Goal: Task Accomplishment & Management: Use online tool/utility

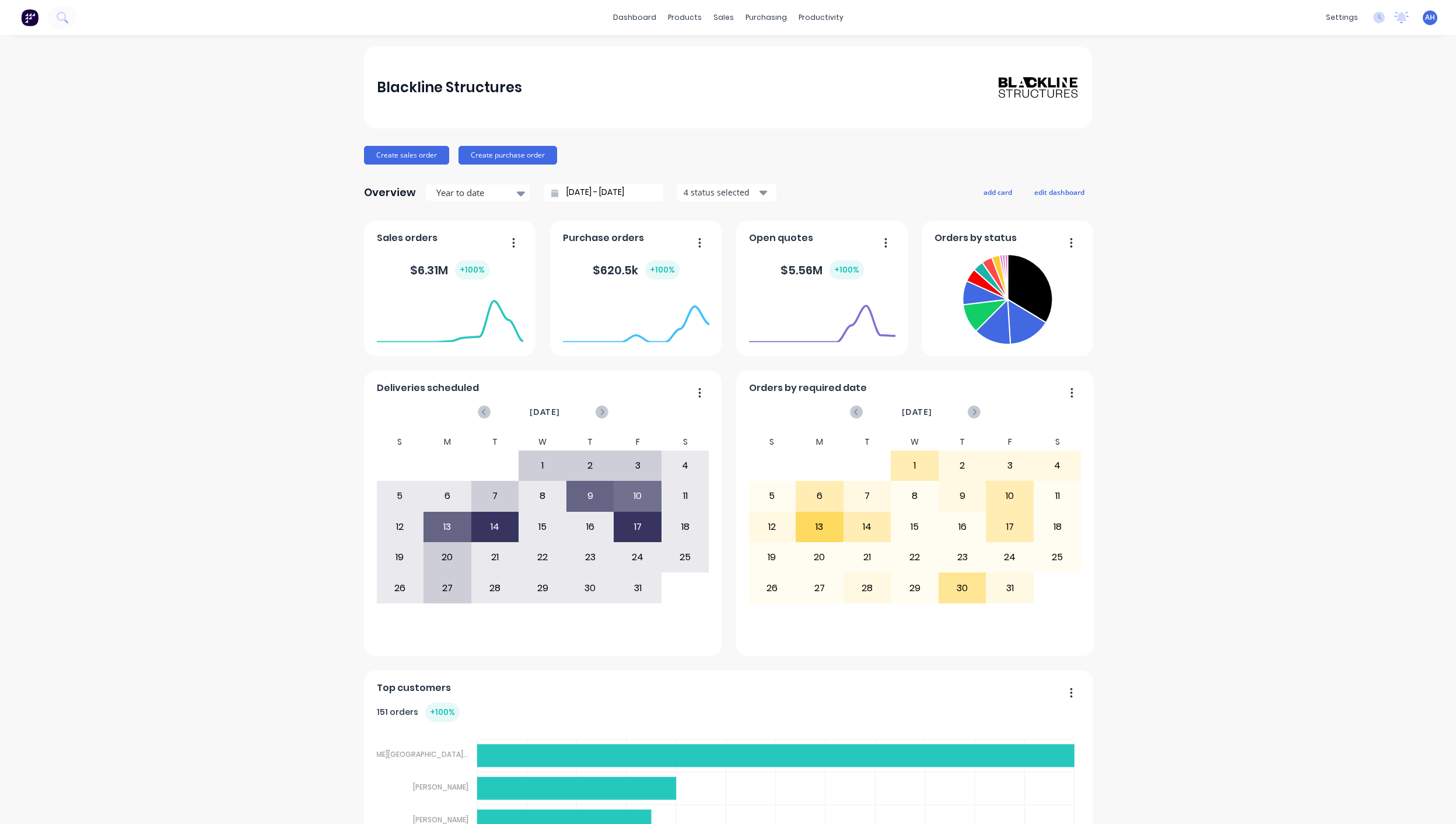
scroll to position [43, 0]
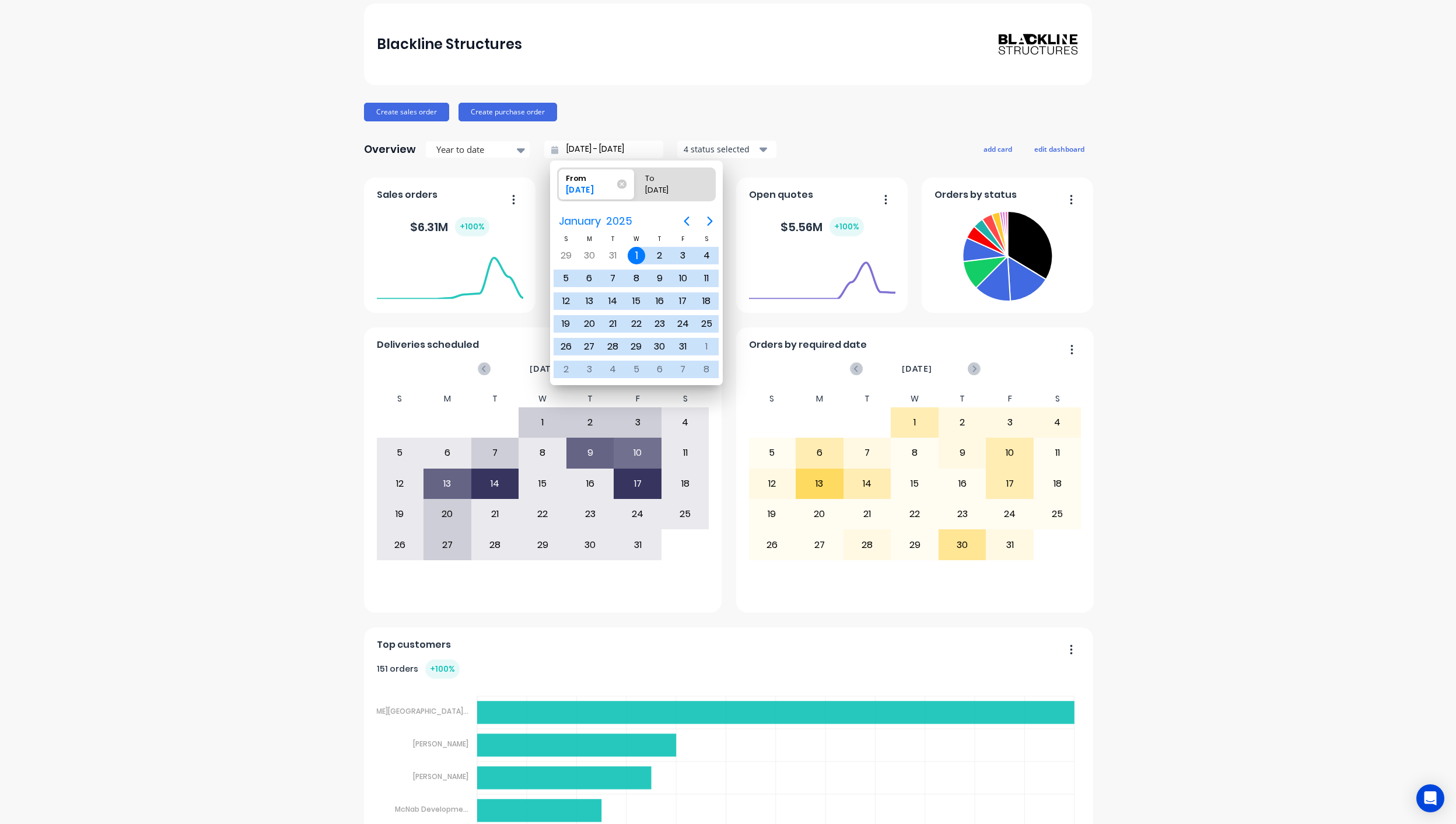
click at [590, 188] on div "[DATE]" at bounding box center [590, 192] width 58 height 15
click at [558, 188] on input "From [DATE]" at bounding box center [557, 184] width 1 height 33
click at [711, 221] on icon "Next page" at bounding box center [710, 221] width 5 height 10
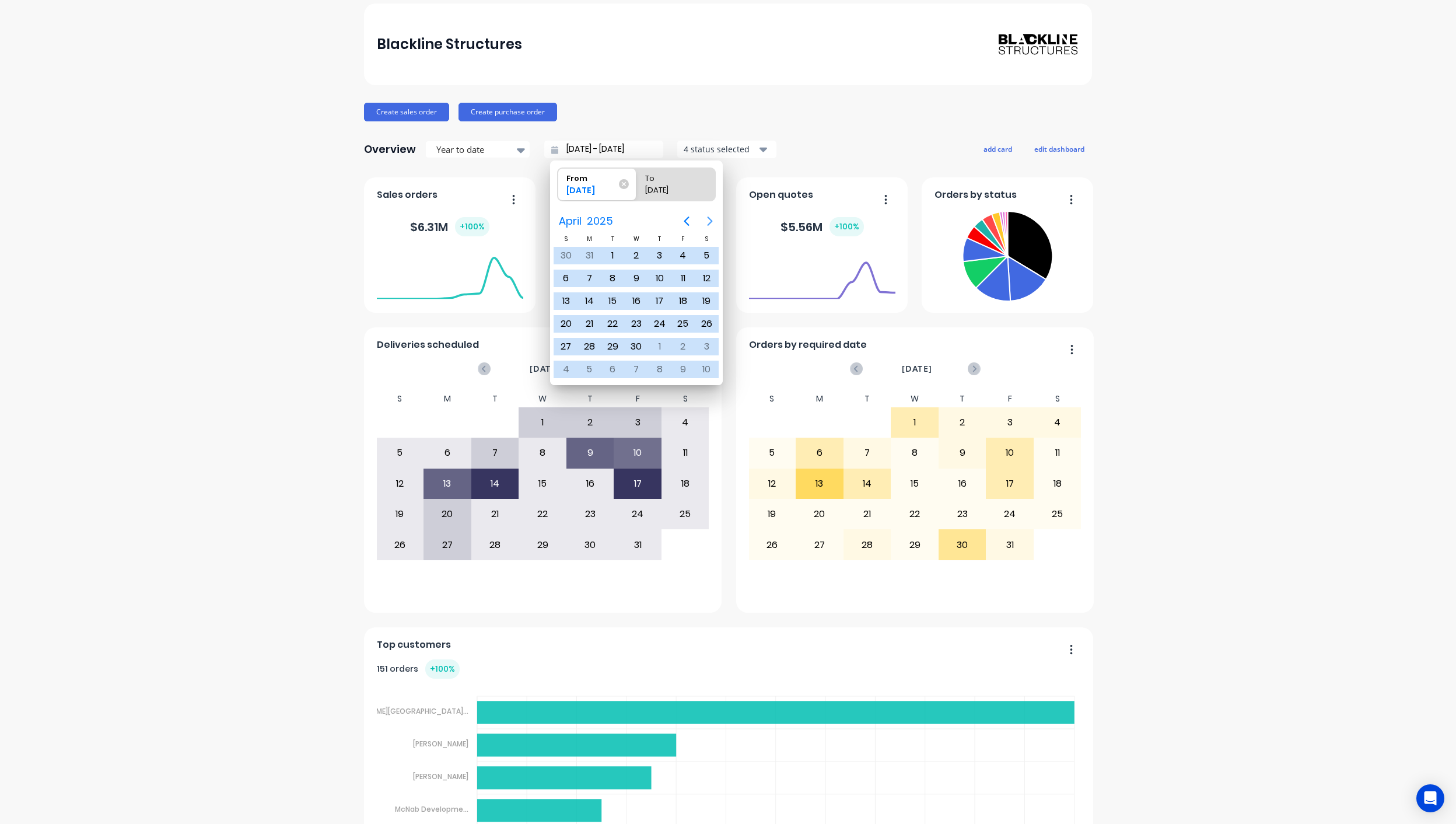
click at [711, 221] on icon "Next page" at bounding box center [710, 221] width 5 height 10
click at [616, 335] on div "[DATE]" at bounding box center [612, 346] width 23 height 22
type input "[DATE] - [DATE]"
radio input "false"
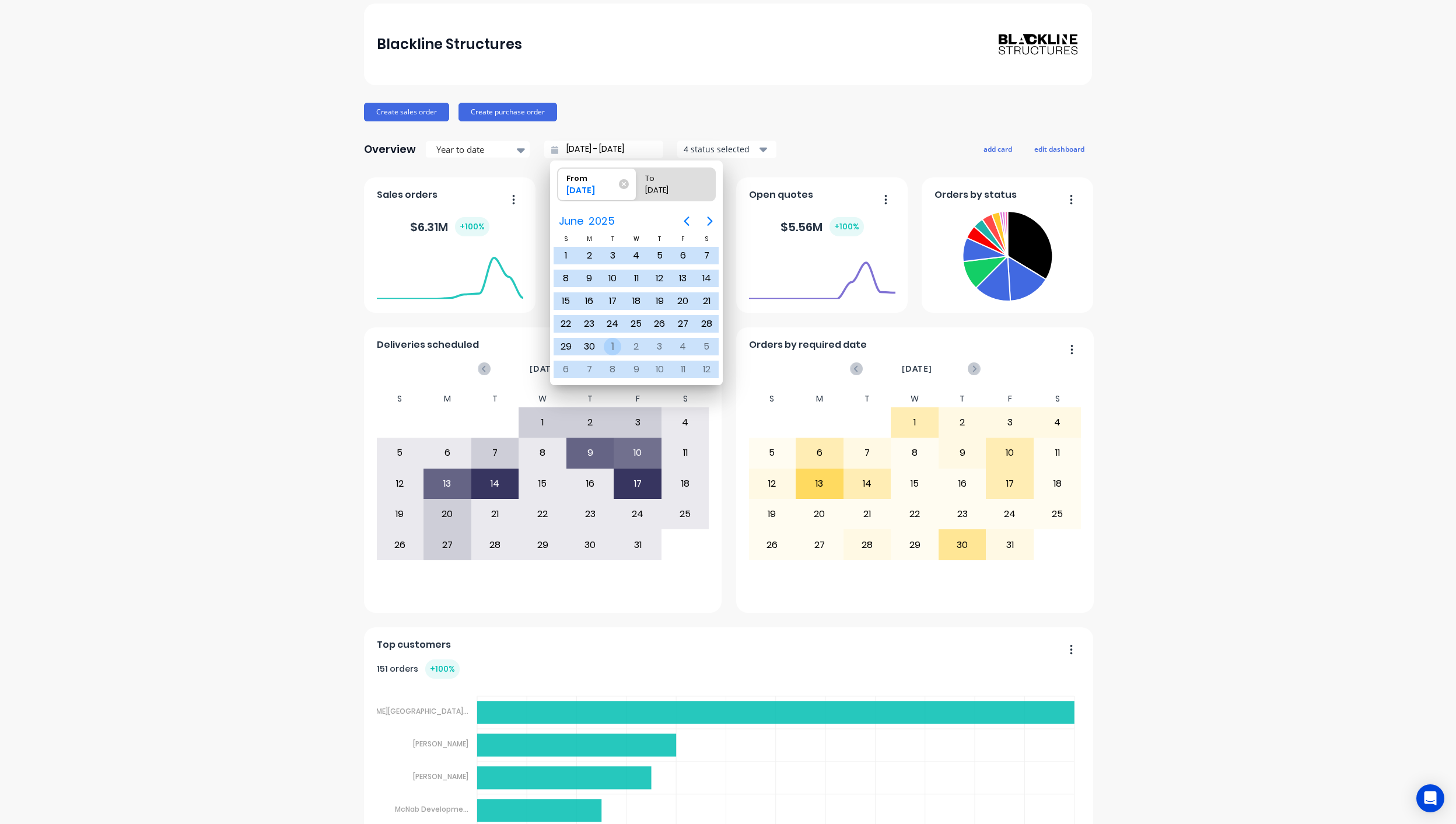
radio input "true"
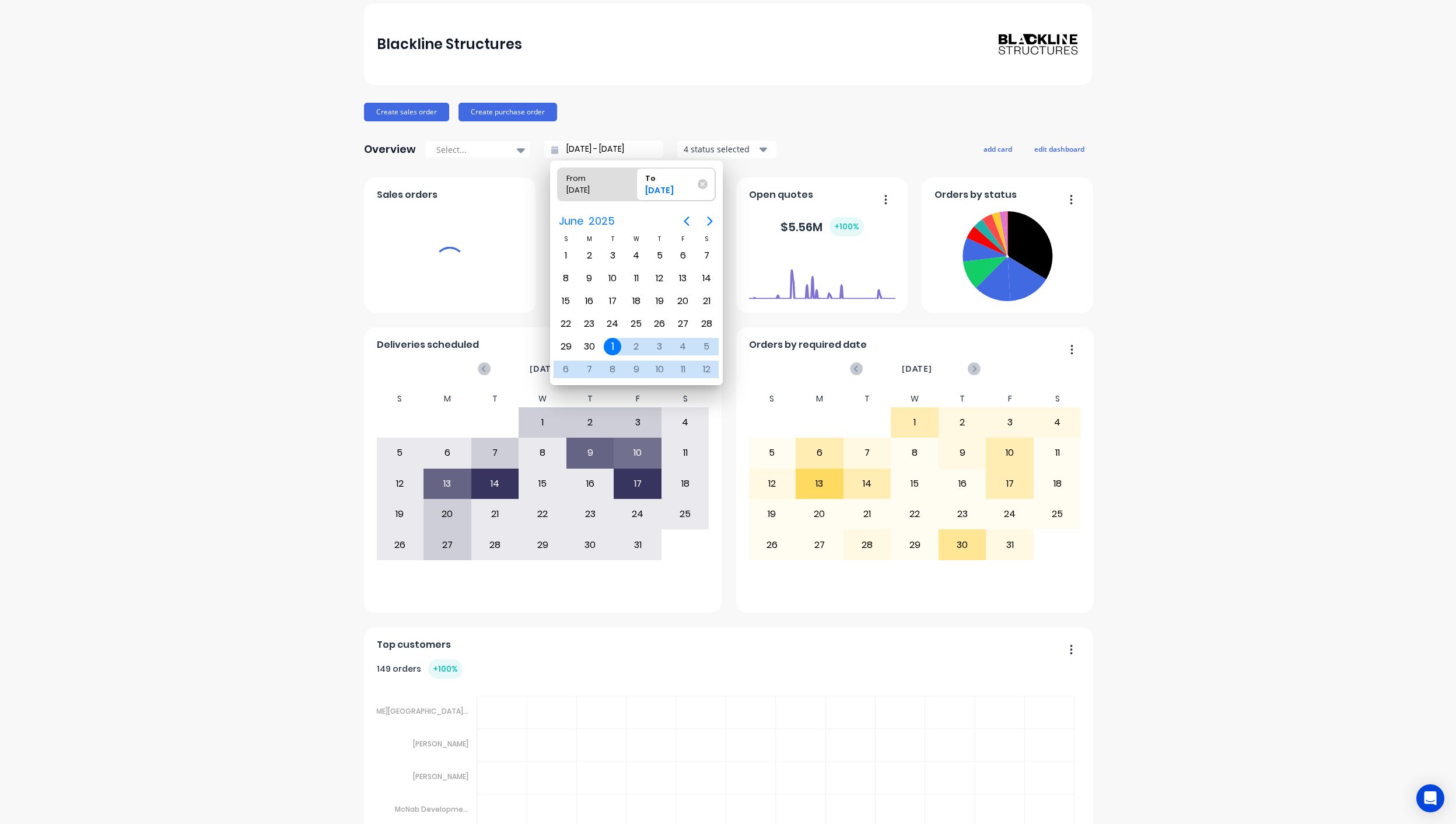
click at [1225, 317] on div "Blackline Structures Create sales order Create purchase order Overview Select..…" at bounding box center [728, 533] width 1456 height 1060
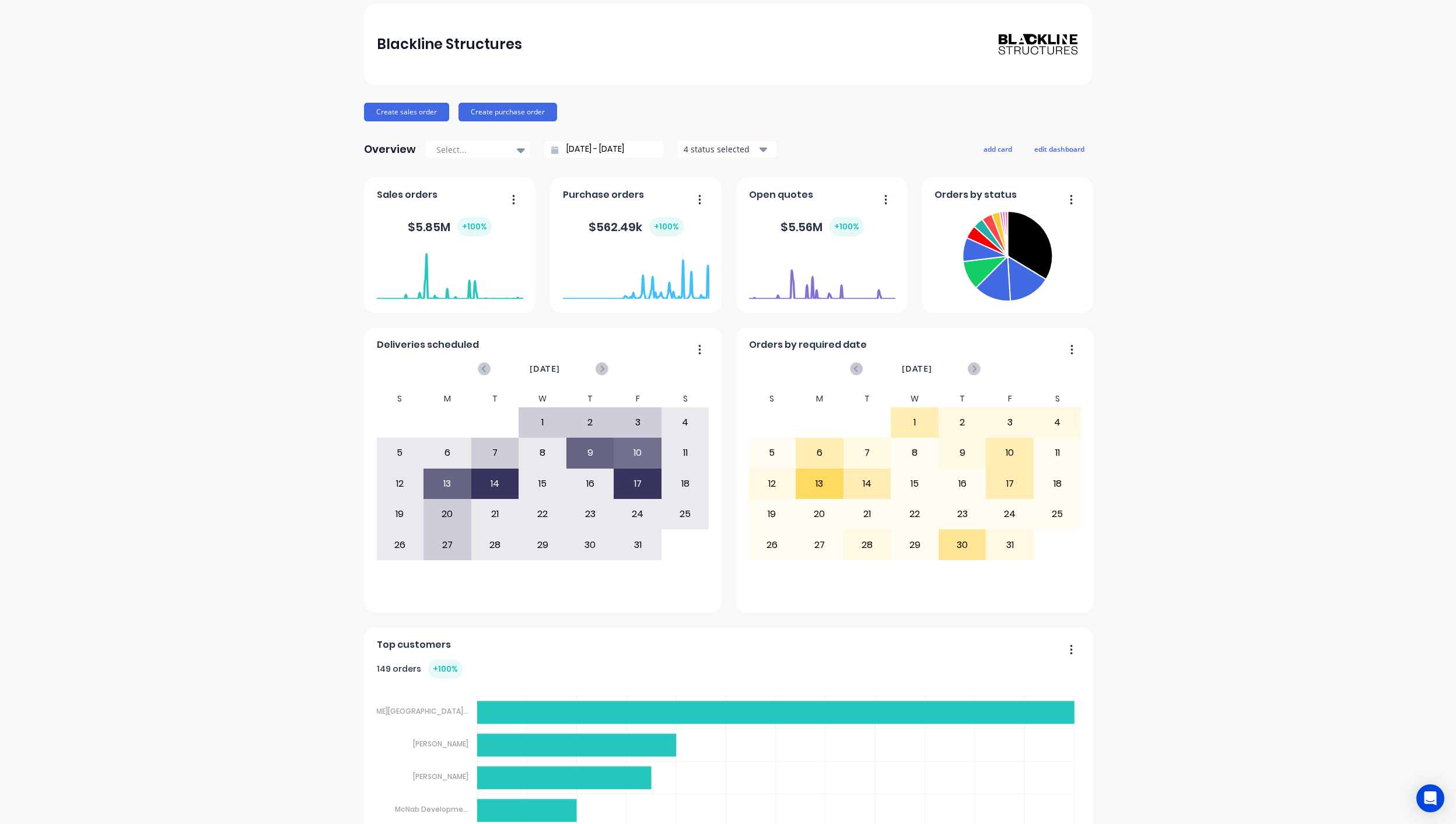
click at [503, 198] on button "button" at bounding box center [509, 200] width 24 height 18
click at [301, 300] on div "Blackline Structures Create sales order Create purchase order Overview Select..…" at bounding box center [728, 533] width 1456 height 1060
click at [512, 200] on icon "button" at bounding box center [513, 200] width 3 height 12
click at [483, 272] on div "Export to Excel Format" at bounding box center [466, 276] width 89 height 17
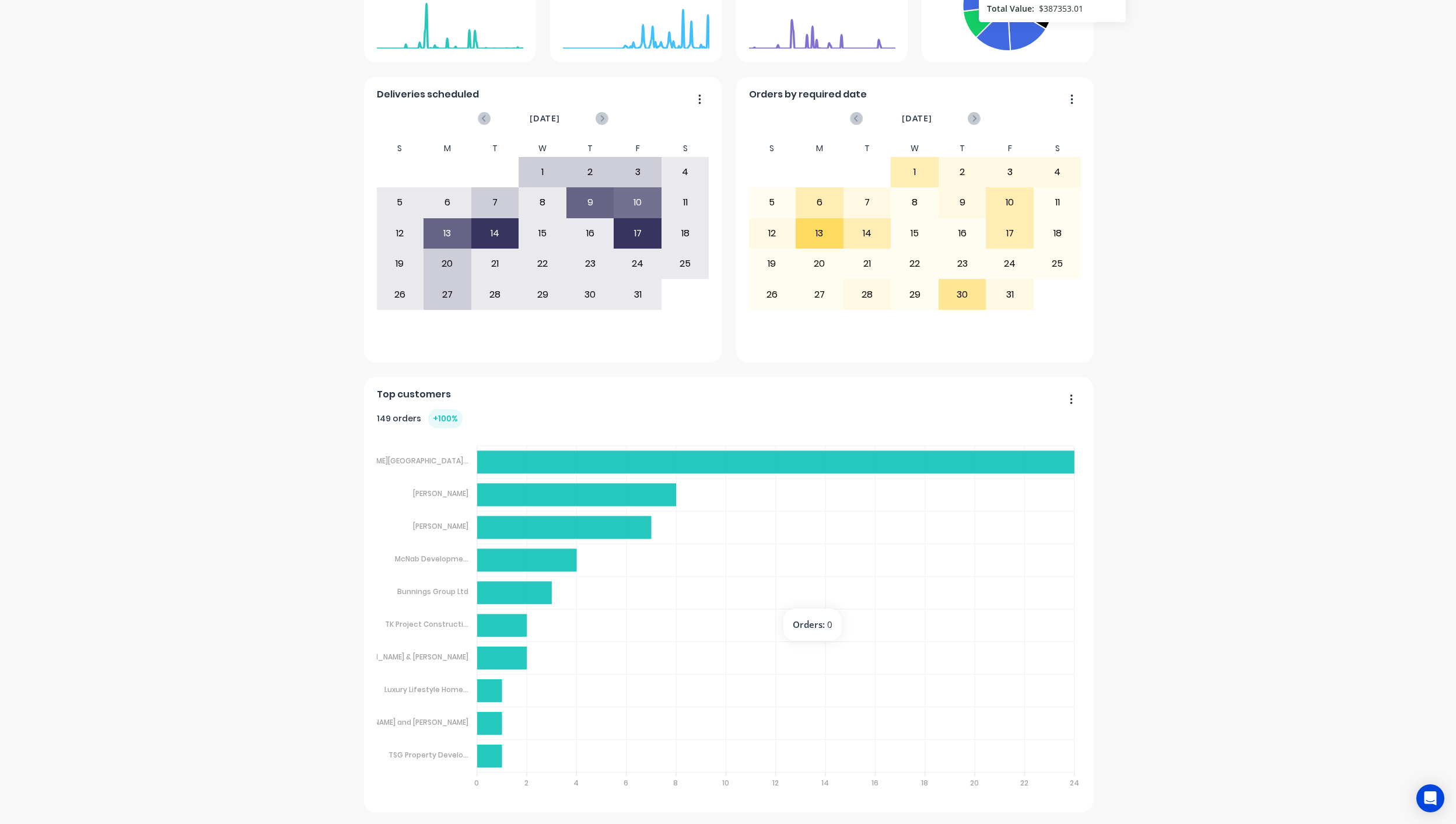
scroll to position [0, 0]
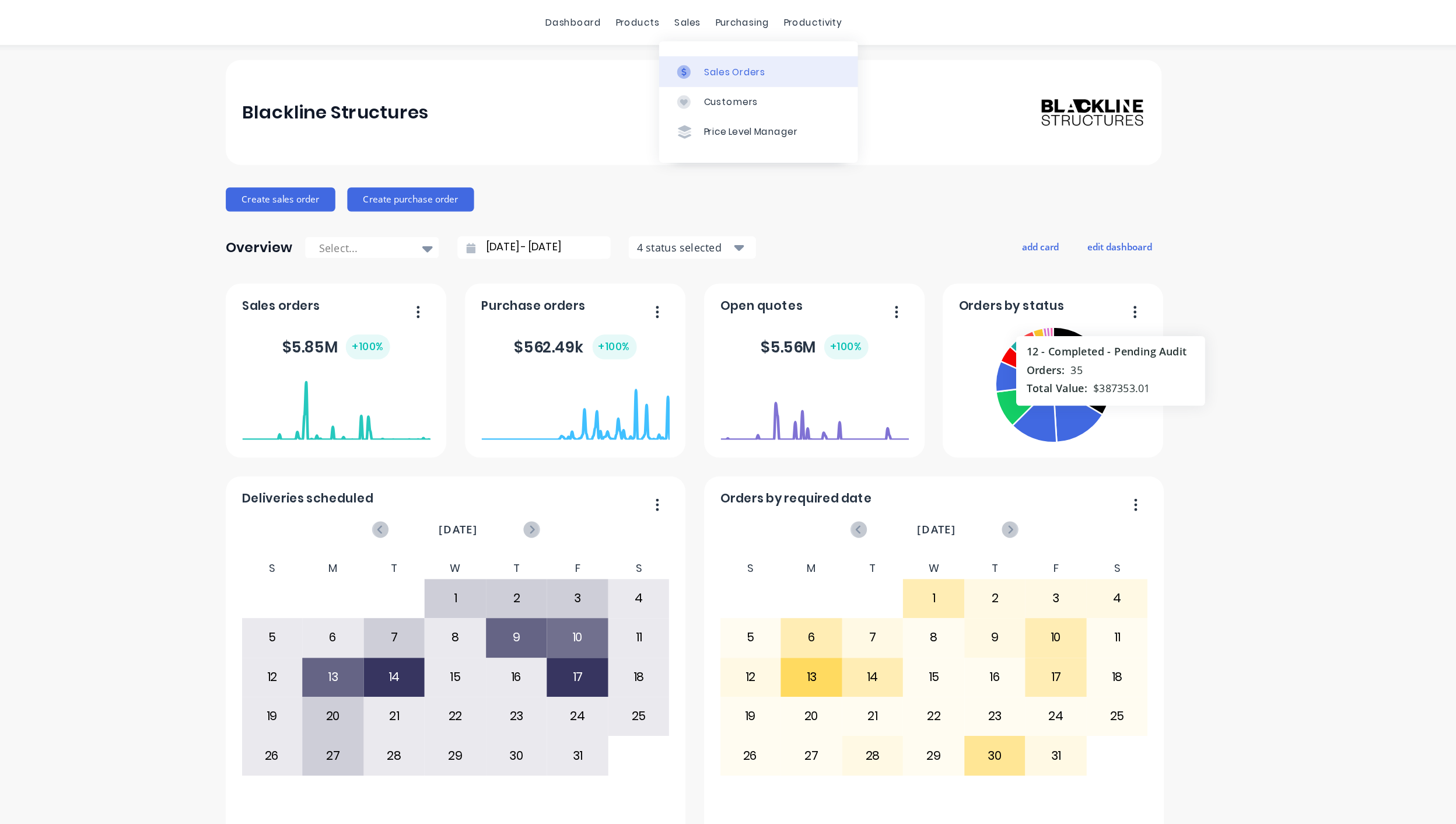
click at [746, 52] on div "Sales Orders" at bounding box center [760, 56] width 48 height 10
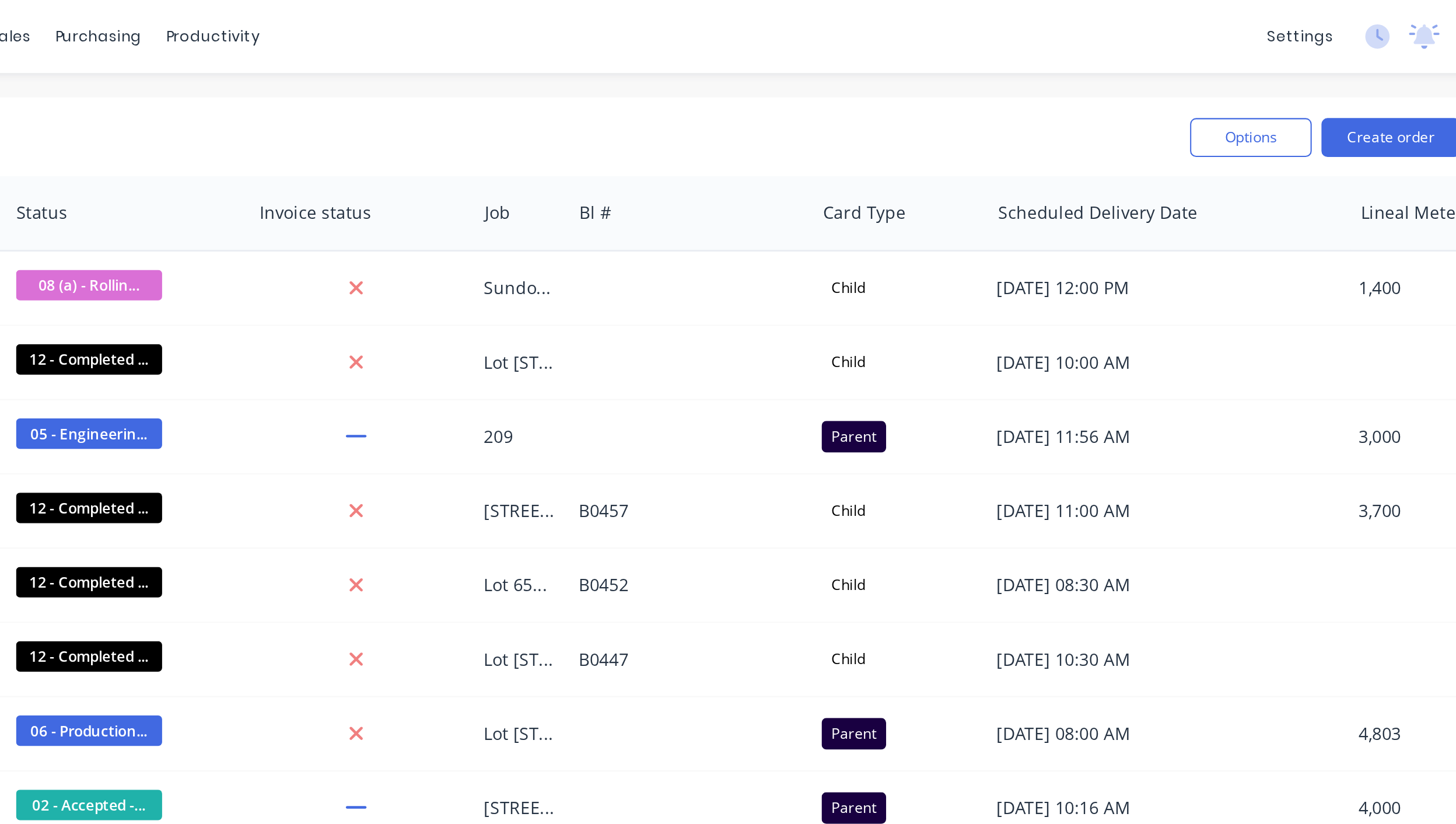
scroll to position [0, 326]
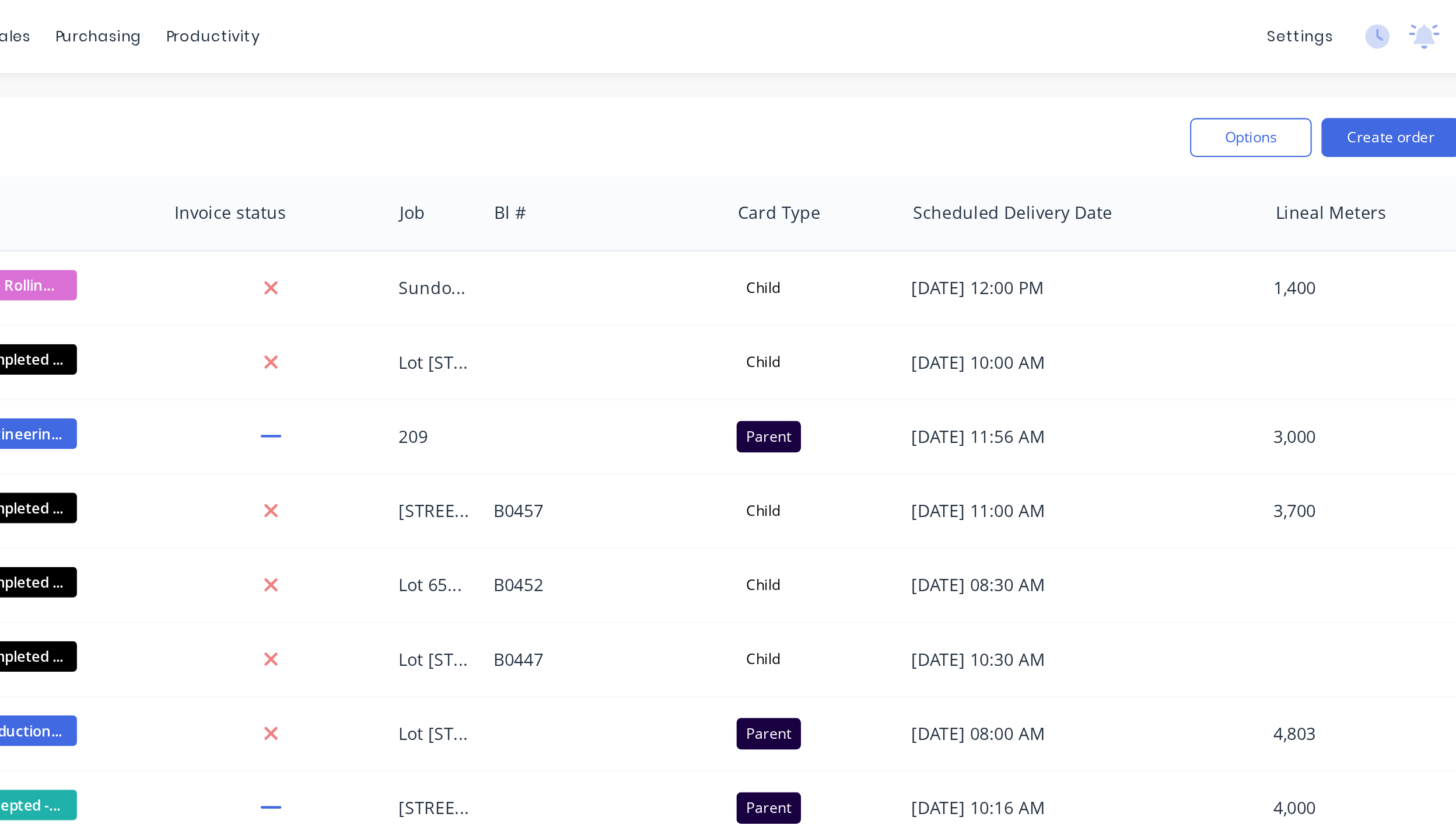
click at [1381, 230] on div "3,700" at bounding box center [1379, 245] width 110 height 35
type input "3700"
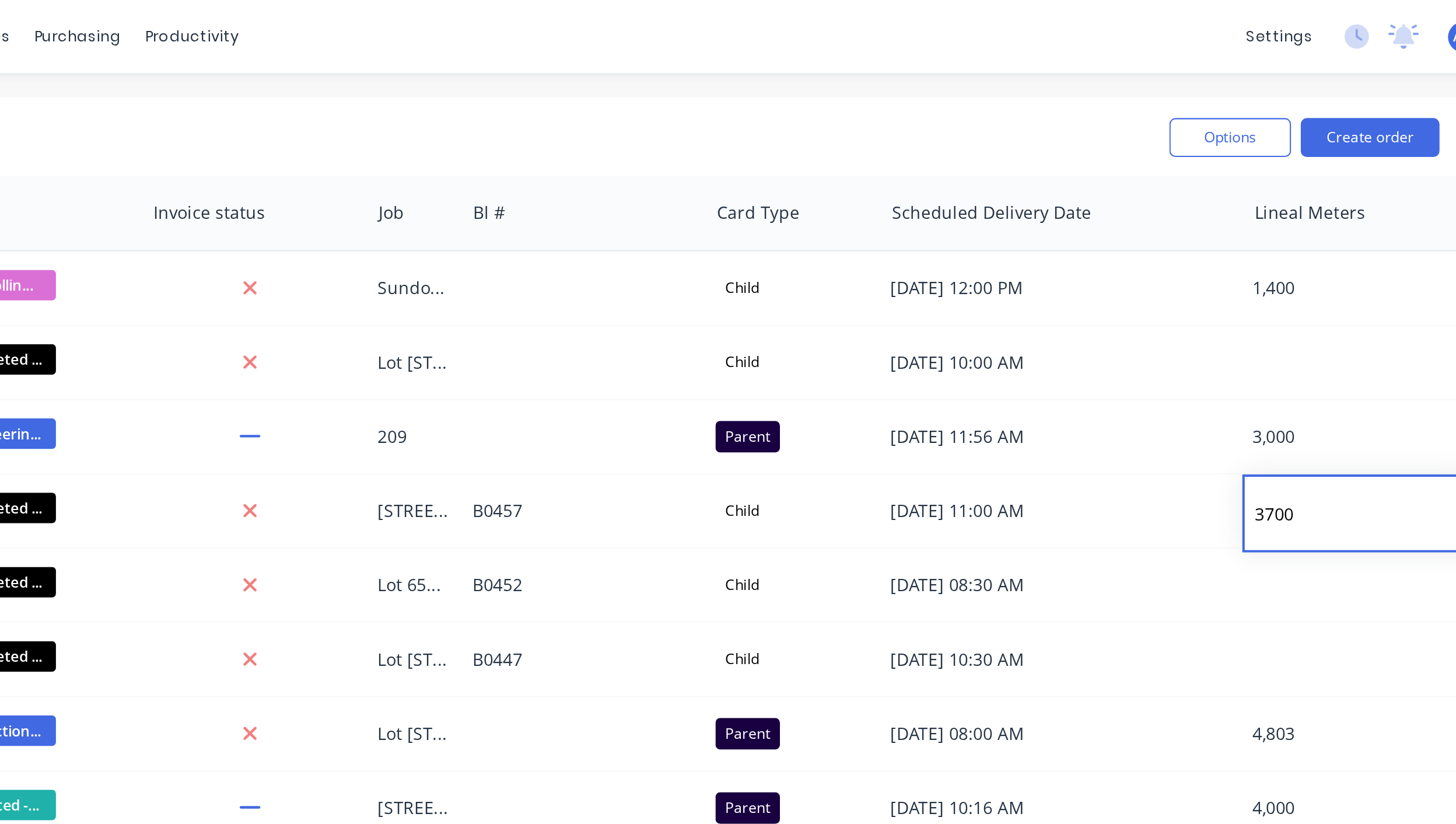
click at [1232, 68] on div "Sales Orders Views" at bounding box center [659, 65] width 1243 height 29
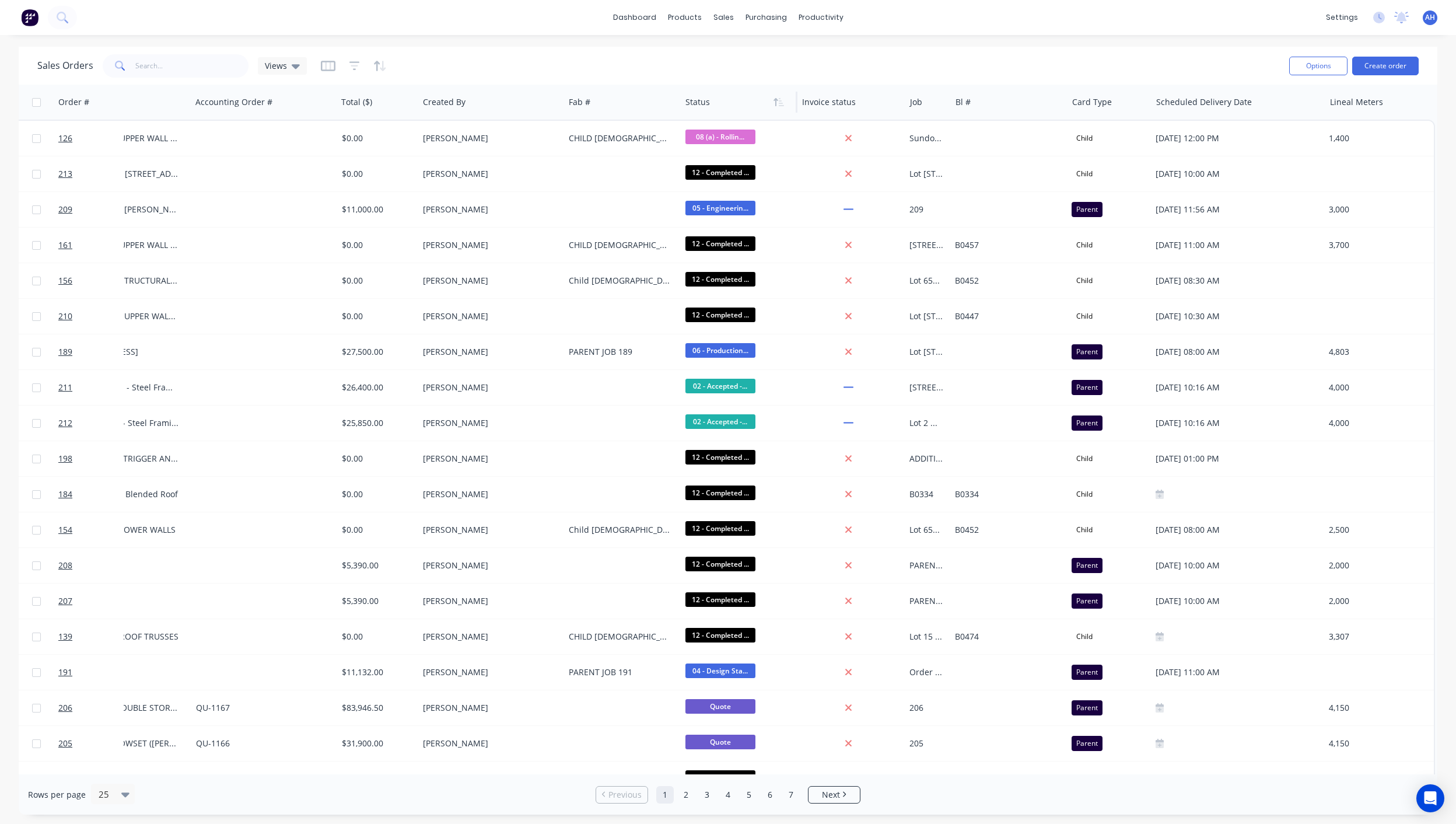
click at [693, 110] on div at bounding box center [736, 102] width 102 height 23
click at [773, 106] on button "button" at bounding box center [779, 102] width 18 height 18
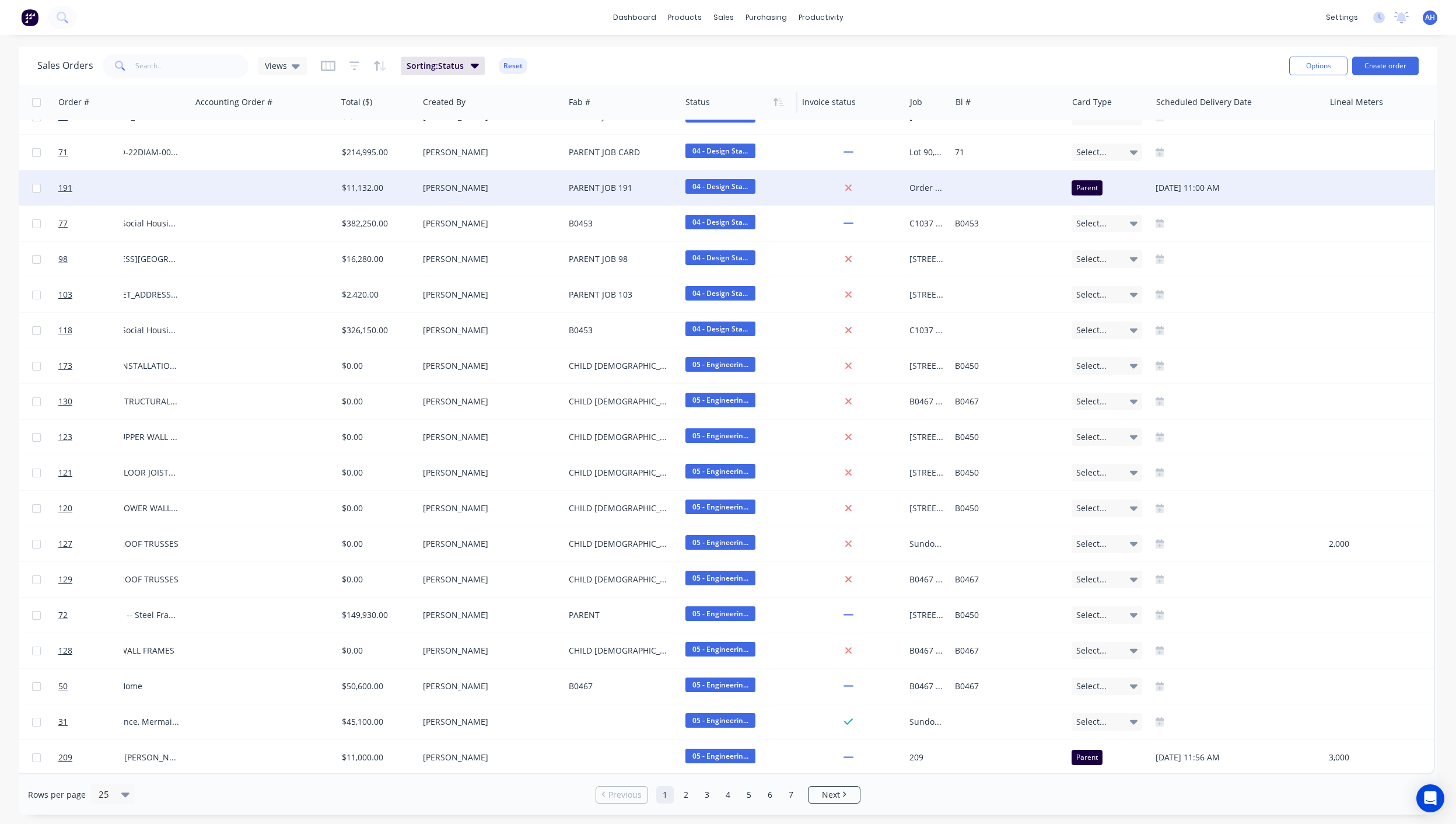
scroll to position [0, 321]
